Goal: Find specific page/section: Find specific page/section

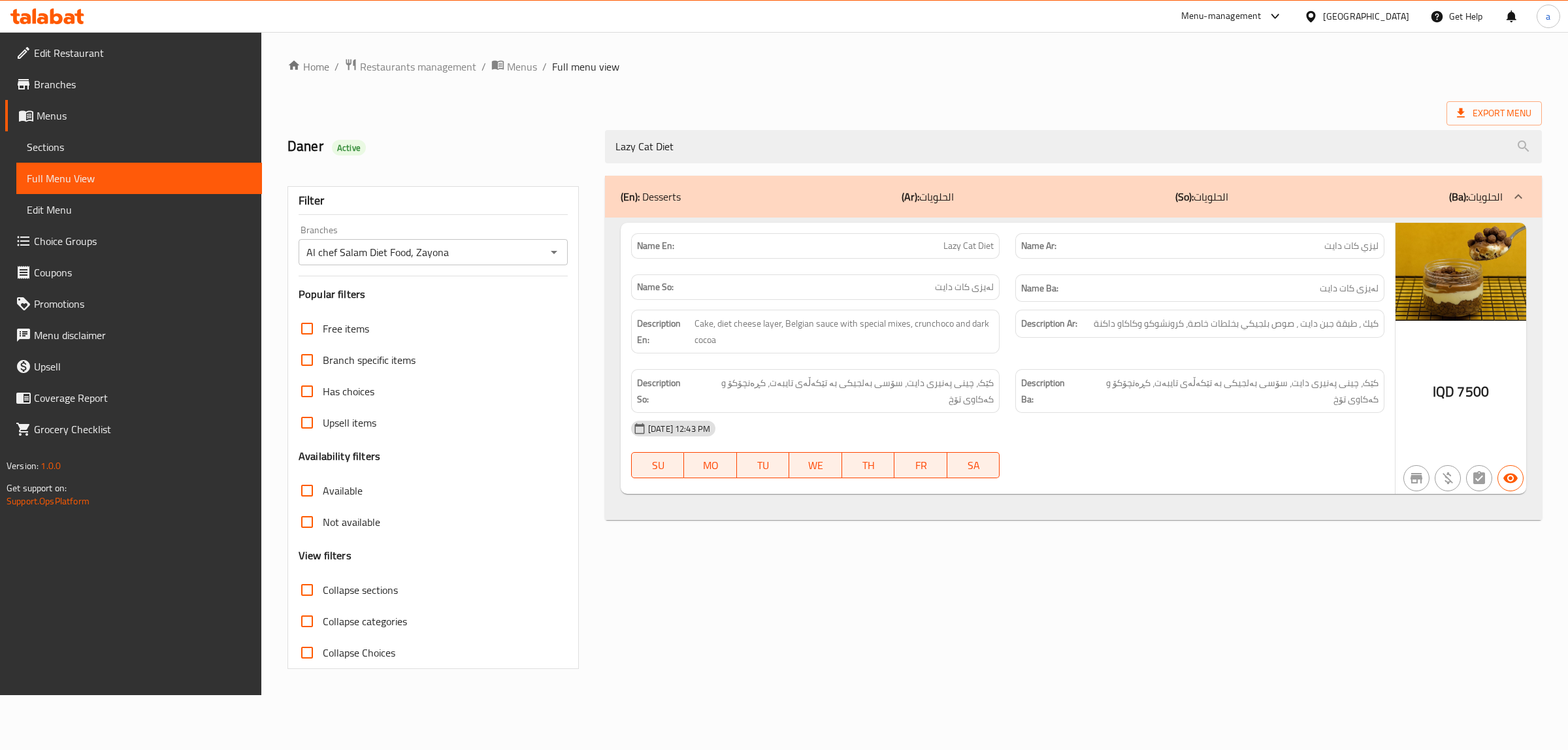
click at [59, 19] on icon at bounding box center [56, 15] width 12 height 15
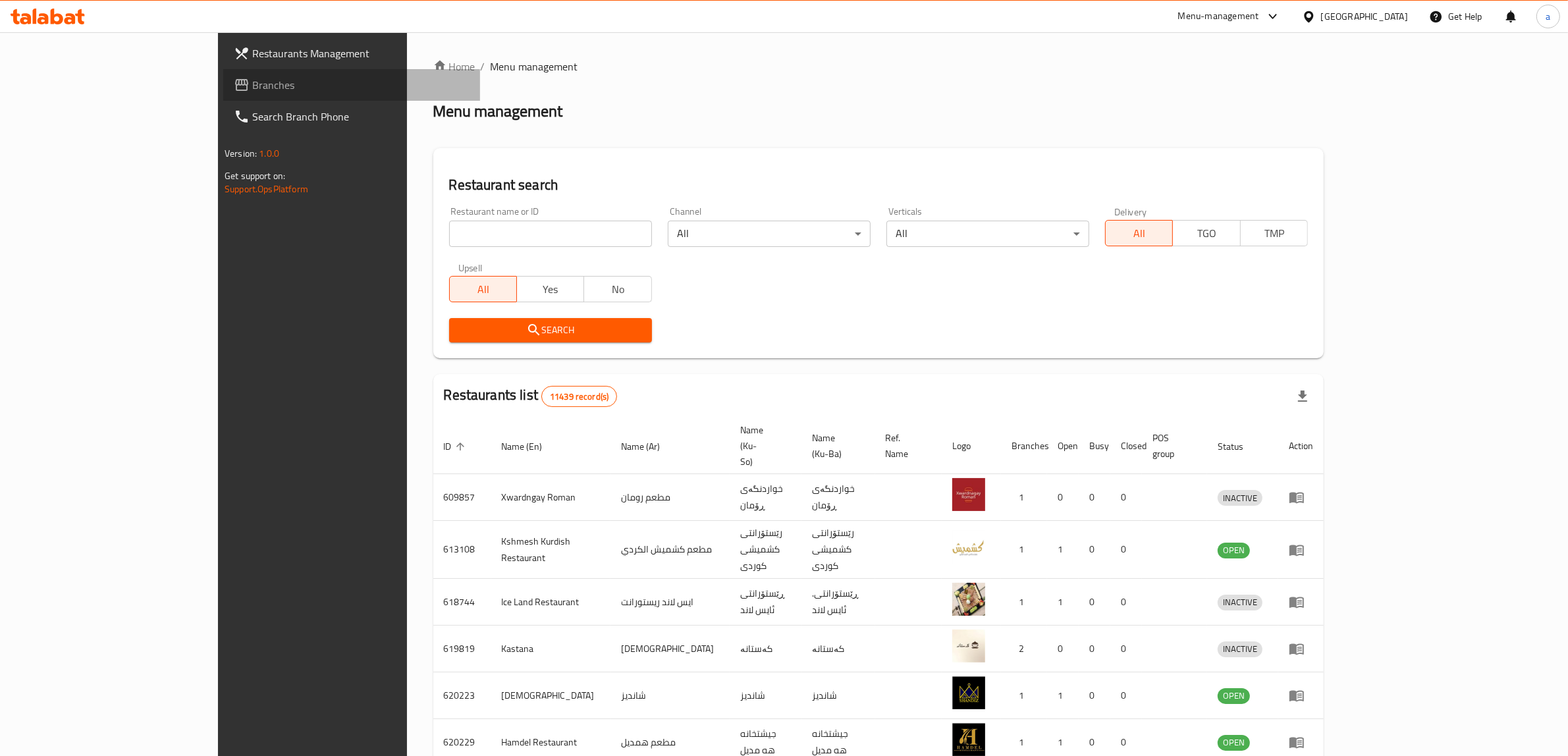
click at [252, 84] on span "Branches" at bounding box center [361, 84] width 218 height 16
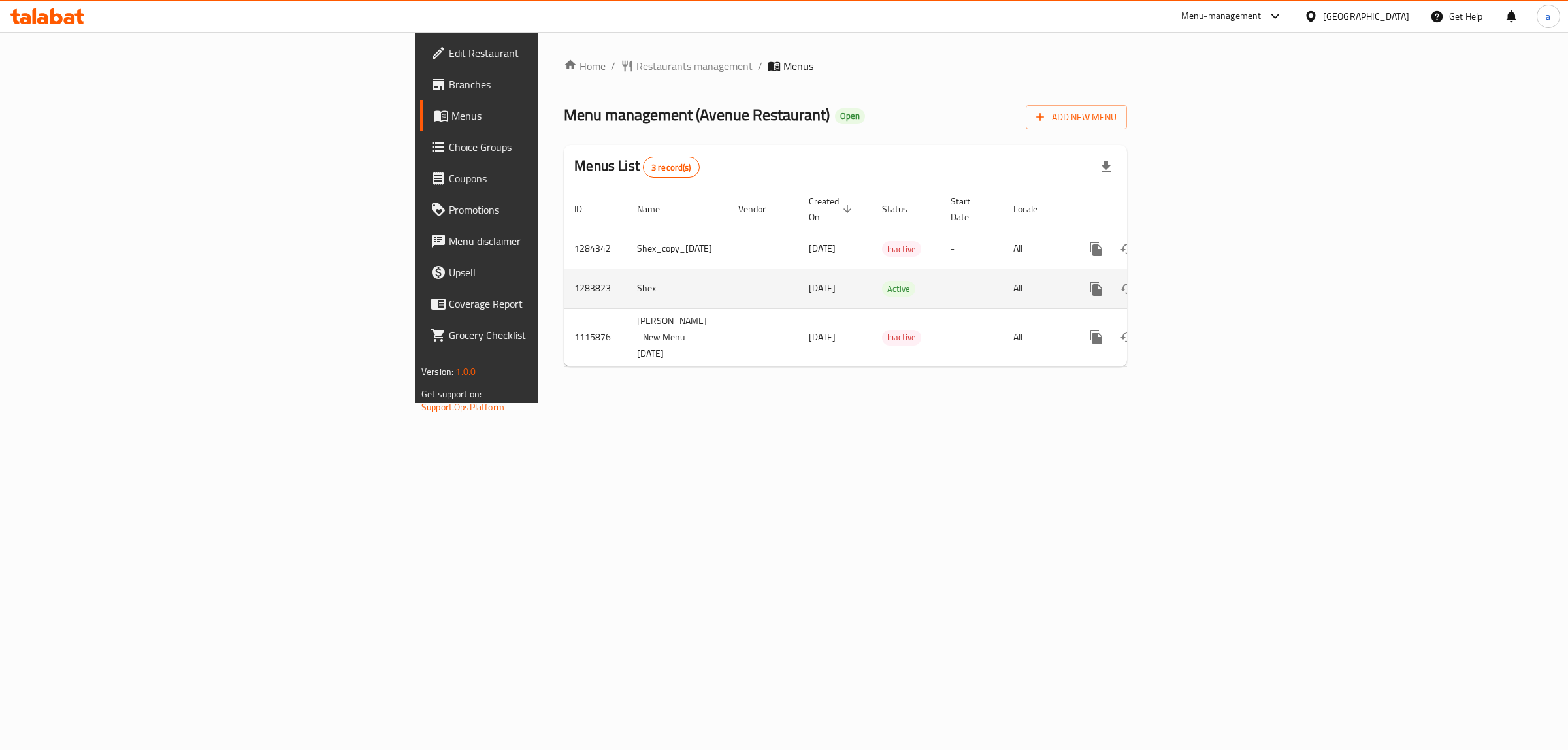
click at [1196, 283] on icon "enhanced table" at bounding box center [1191, 289] width 11 height 11
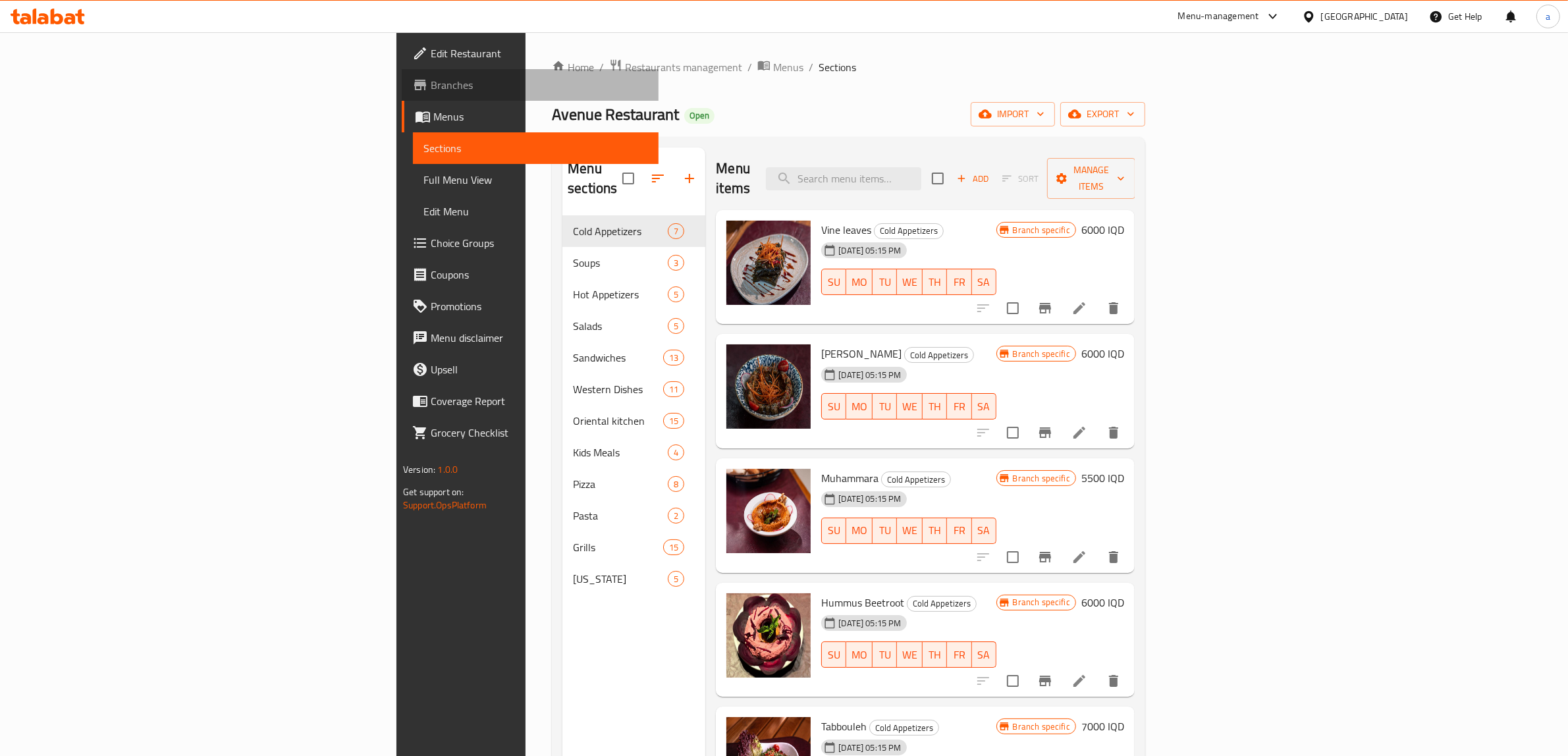
click at [431, 89] on span "Branches" at bounding box center [540, 84] width 218 height 16
